Goal: Find specific page/section: Find specific page/section

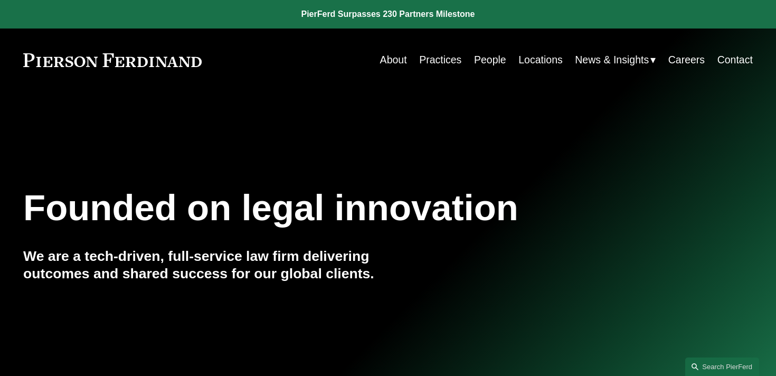
click at [492, 60] on link "People" at bounding box center [490, 60] width 32 height 21
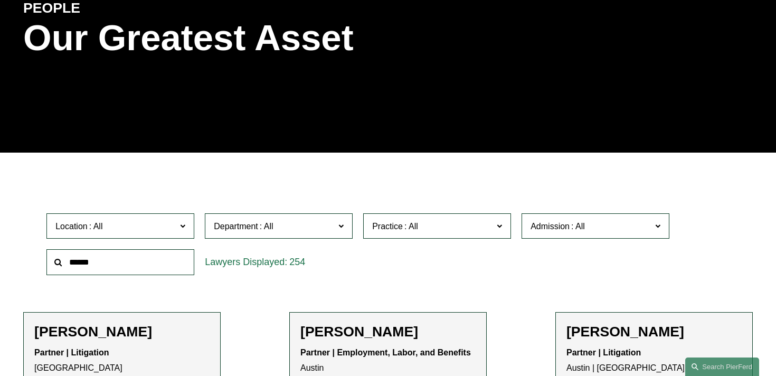
scroll to position [173, 0]
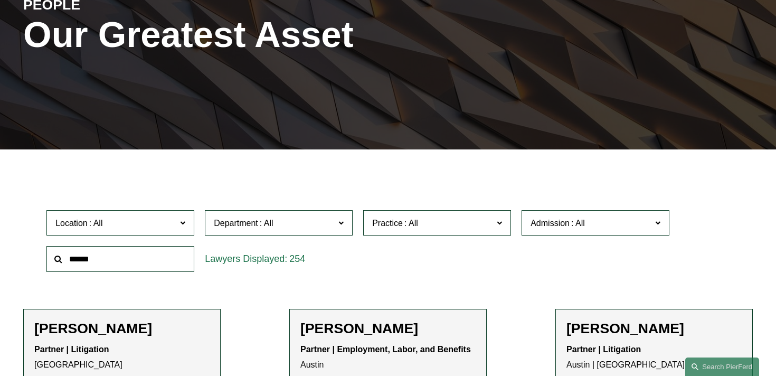
click at [450, 216] on span "Practice" at bounding box center [432, 223] width 121 height 14
click at [296, 216] on span "Department" at bounding box center [274, 223] width 121 height 14
click at [359, 149] on div at bounding box center [388, 157] width 776 height 16
